Goal: Navigation & Orientation: Find specific page/section

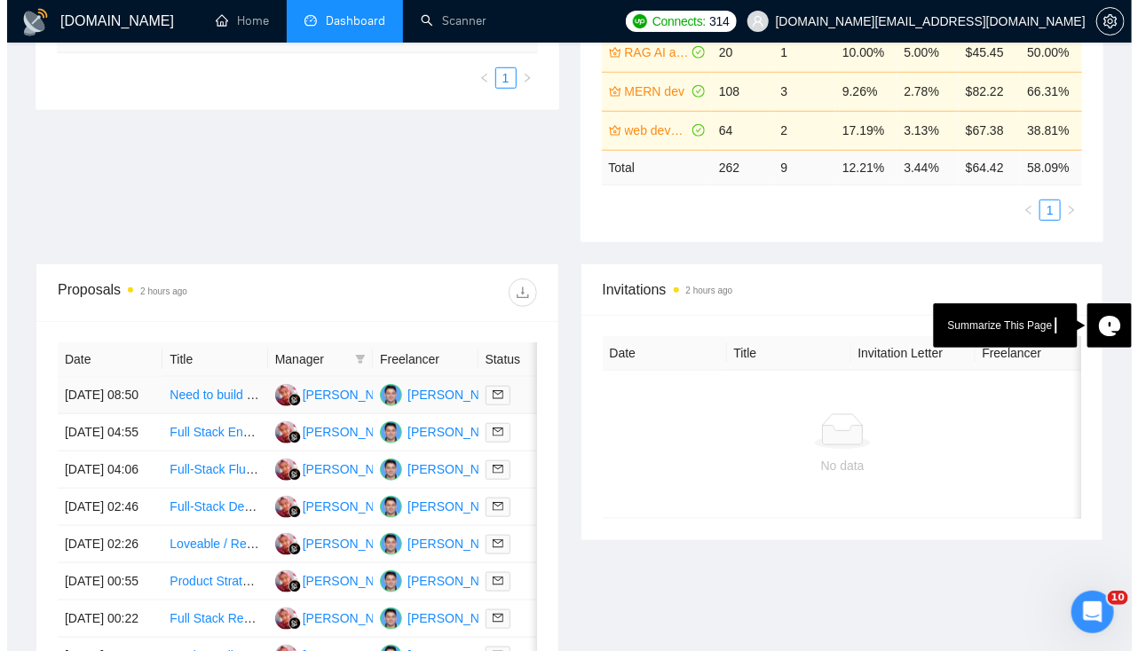
scroll to position [482, 0]
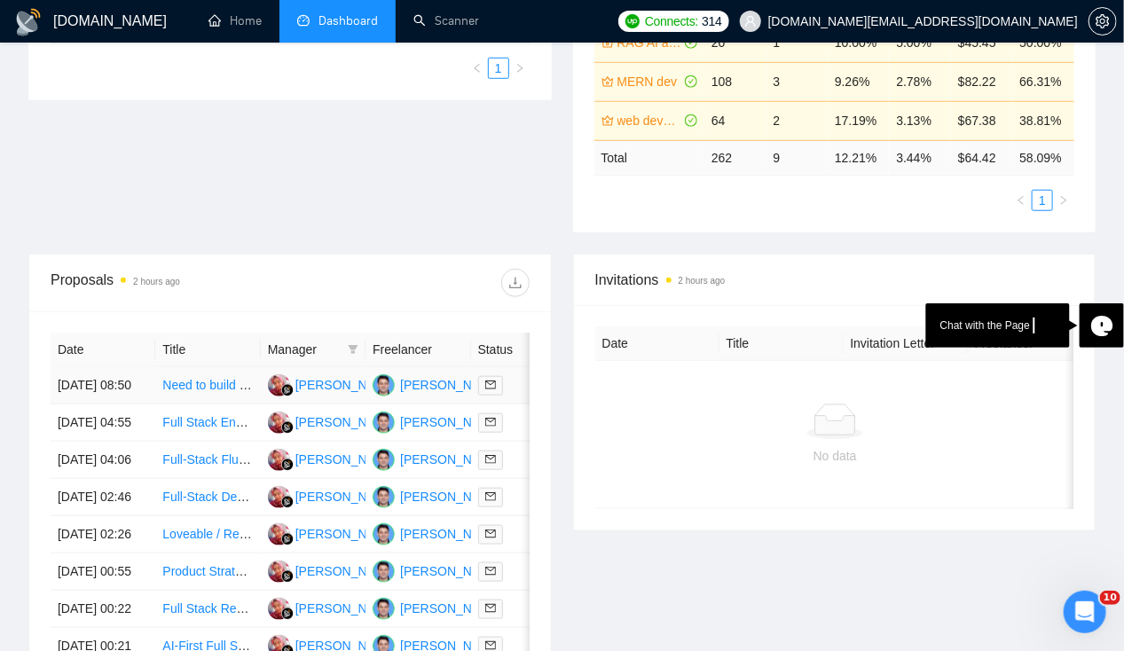
click at [98, 367] on td "[DATE] 08:50" at bounding box center [103, 385] width 105 height 37
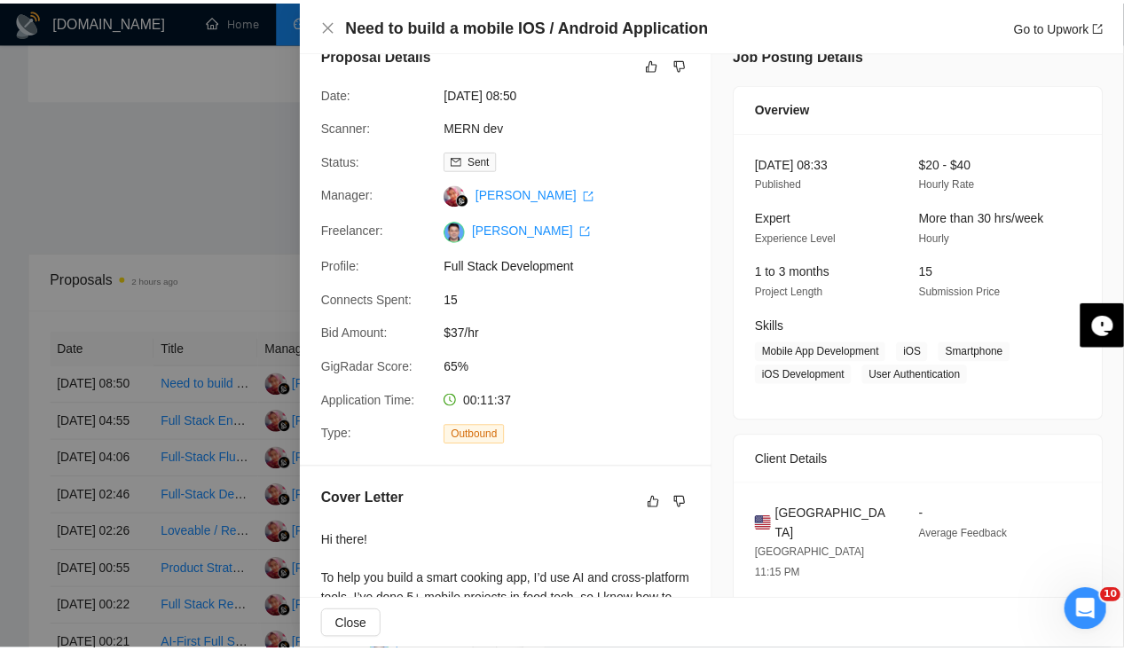
scroll to position [0, 0]
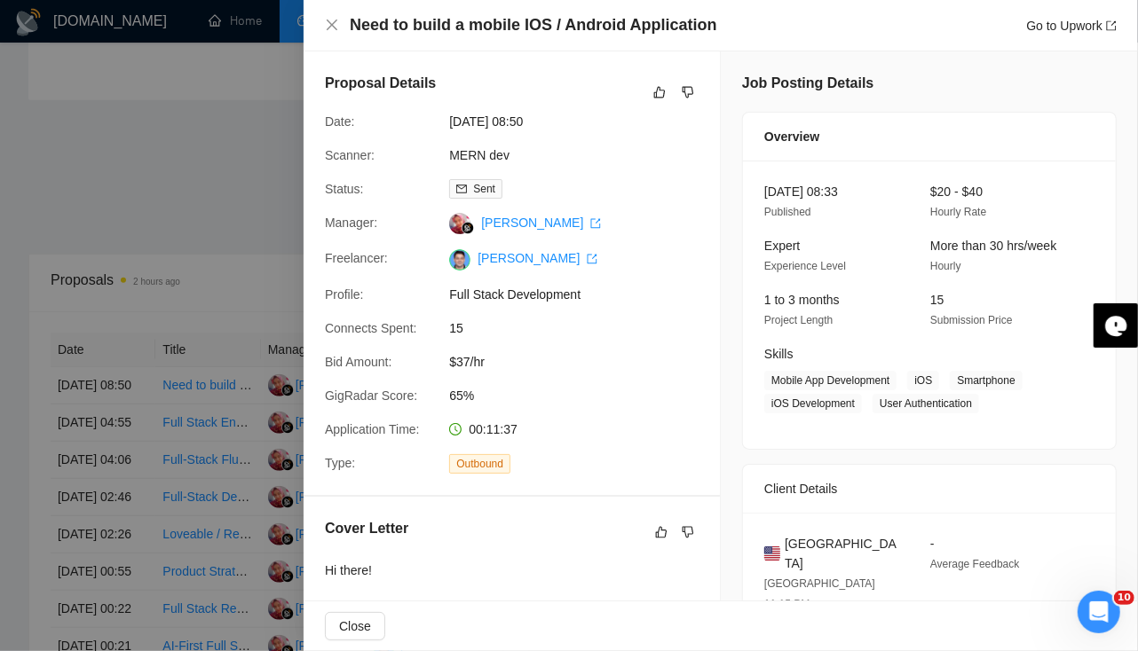
click at [201, 185] on div at bounding box center [569, 325] width 1138 height 651
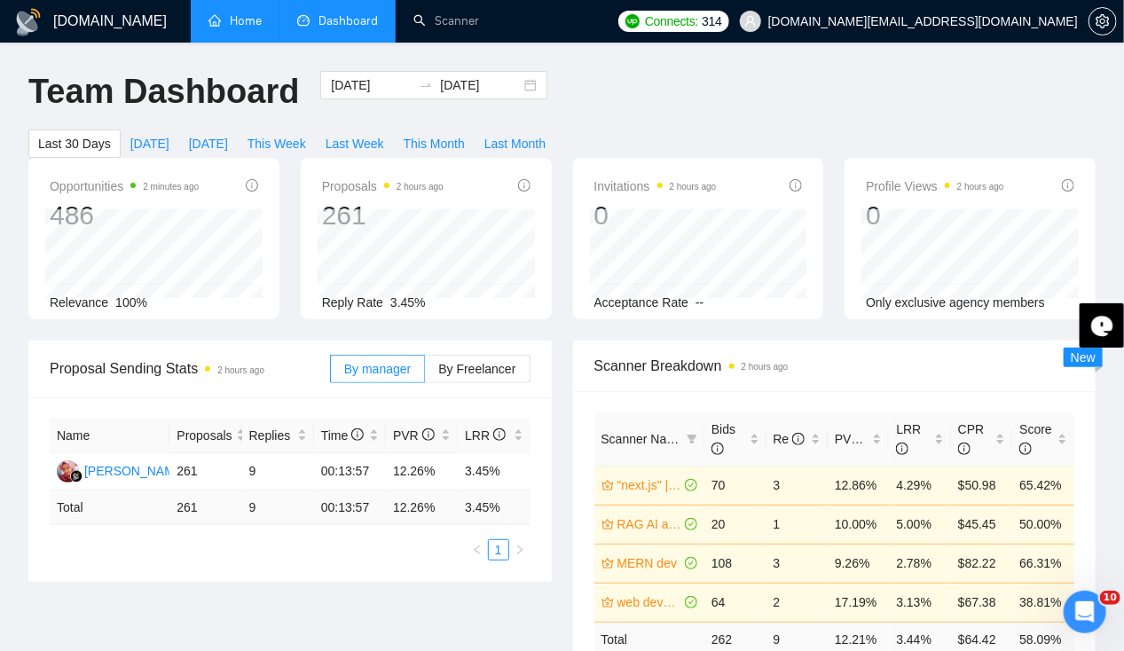
click at [257, 42] on li "Home" at bounding box center [235, 21] width 89 height 43
click at [231, 19] on link "Home" at bounding box center [235, 20] width 53 height 15
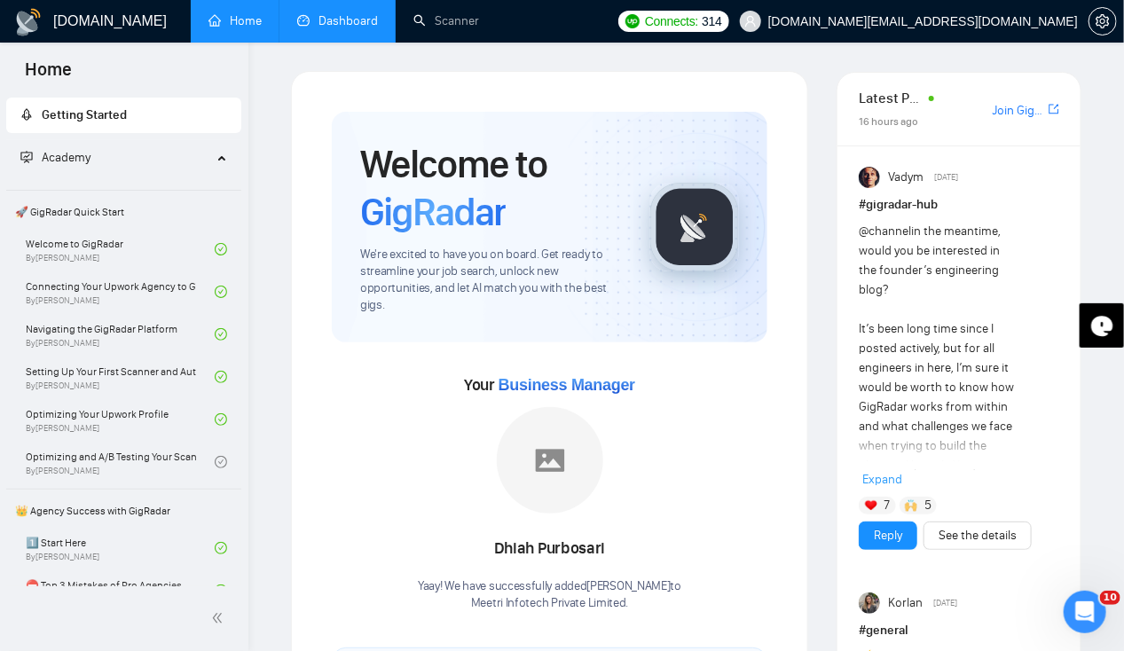
click at [352, 28] on link "Dashboard" at bounding box center [337, 20] width 81 height 15
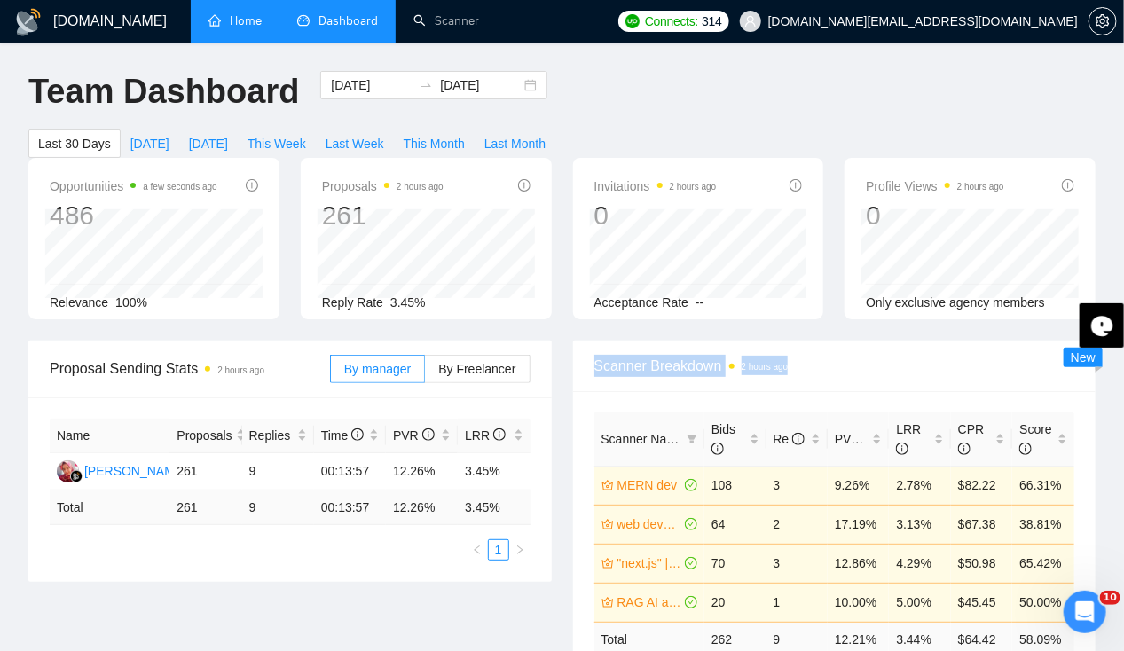
drag, startPoint x: 596, startPoint y: 337, endPoint x: 564, endPoint y: 481, distance: 147.5
click at [564, 481] on div "Scanner Breakdown 2 hours ago Scanner Name Bids Re PVR LRR CPR Score MERN dev 1…" at bounding box center [835, 528] width 545 height 374
click at [567, 394] on div "Scanner Breakdown 2 hours ago Scanner Name Bids Re PVR LRR CPR Score MERN dev 1…" at bounding box center [835, 528] width 545 height 374
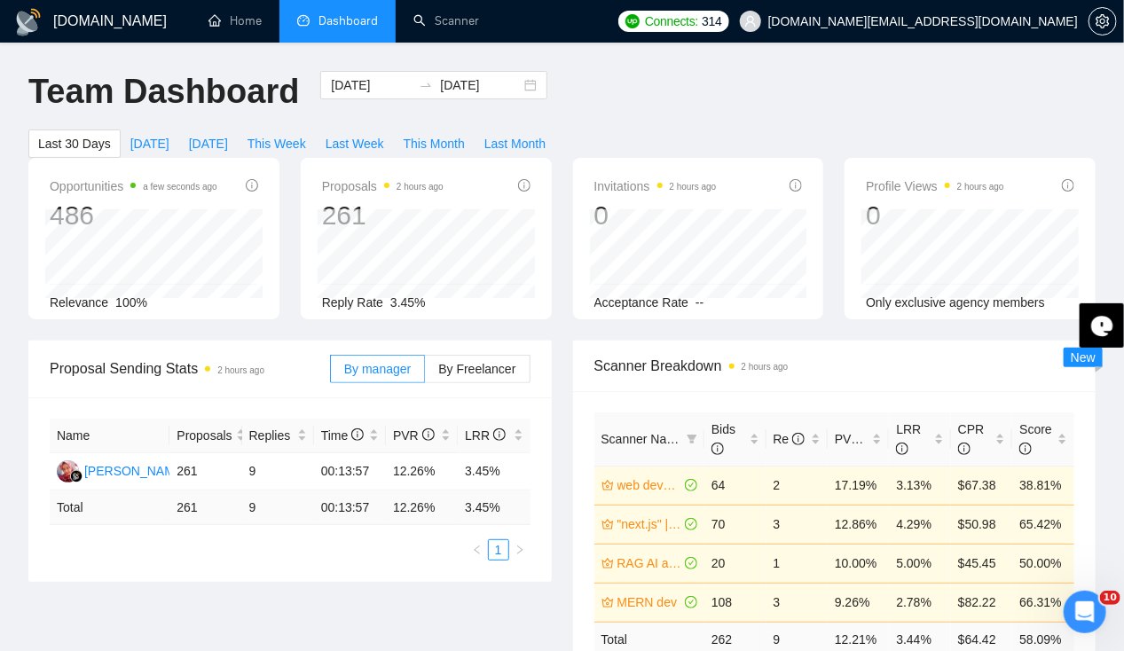
click at [562, 594] on div "Proposal Sending Stats 2 hours ago By manager By Freelancer Name Proposals Repl…" at bounding box center [562, 538] width 1089 height 395
